Goal: Contribute content

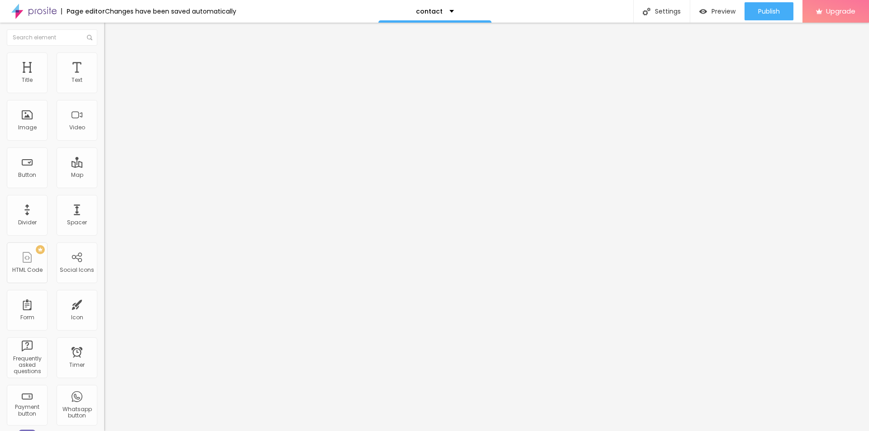
click at [104, 184] on input "[URL][DOMAIN_NAME][PERSON_NAME]" at bounding box center [158, 181] width 109 height 9
paste input "[DOMAIN_NAME][URL]"
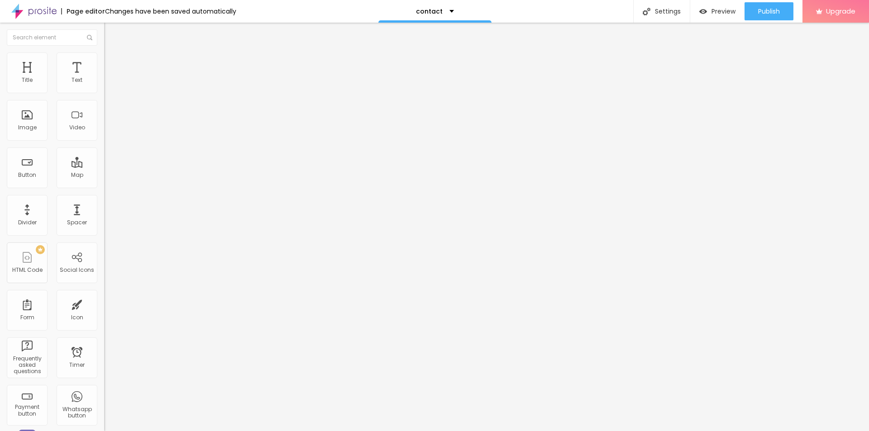
type input "[URL][DOMAIN_NAME]"
click at [104, 182] on input "[URL][DOMAIN_NAME][PERSON_NAME]" at bounding box center [158, 181] width 109 height 9
paste input "[DOMAIN_NAME][URL]"
click at [104, 182] on input "[URL][DOMAIN_NAME][PERSON_NAME]" at bounding box center [158, 181] width 109 height 9
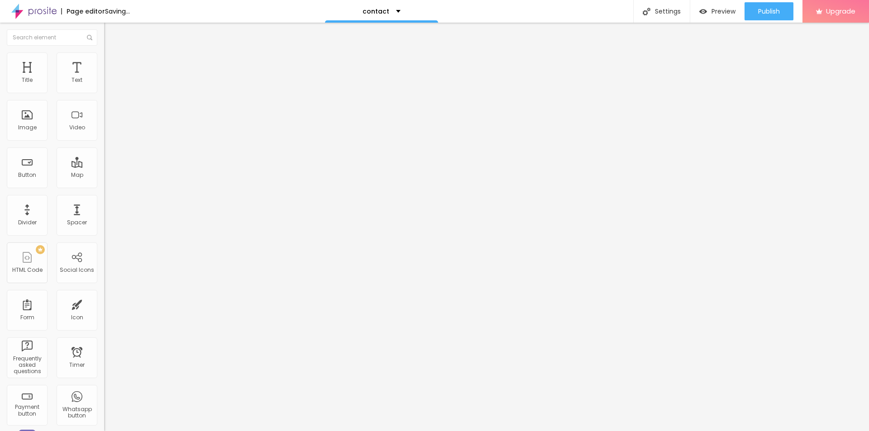
type input "[URL][DOMAIN_NAME]"
click at [768, 11] on span "Publish" at bounding box center [769, 11] width 22 height 7
